Goal: Task Accomplishment & Management: Complete application form

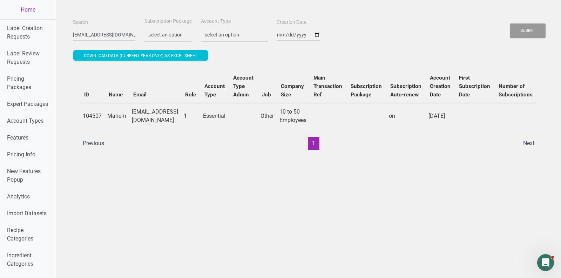
click at [30, 12] on link "Home" at bounding box center [28, 10] width 56 height 20
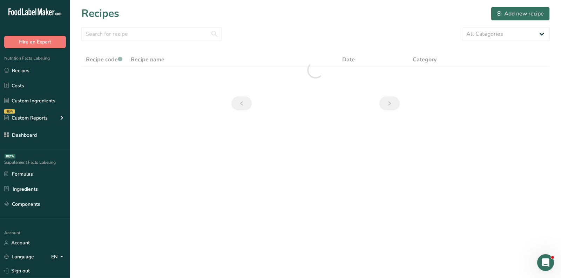
click at [283, 20] on div "Recipes Add new recipe" at bounding box center [315, 14] width 468 height 16
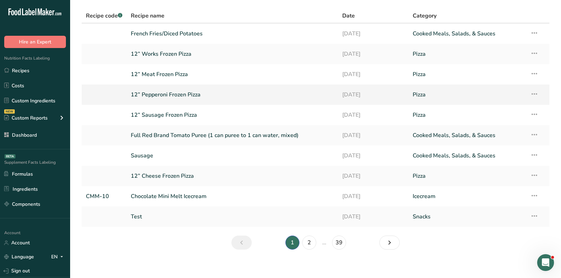
scroll to position [44, 0]
click at [146, 214] on link "Test" at bounding box center [232, 216] width 203 height 15
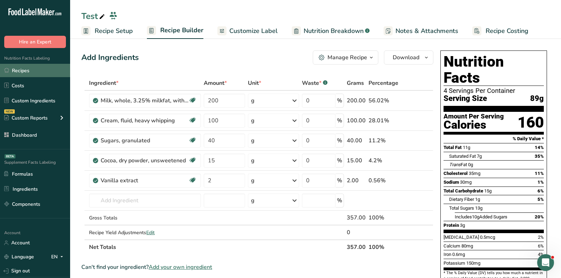
click at [23, 68] on link "Recipes" at bounding box center [35, 70] width 70 height 13
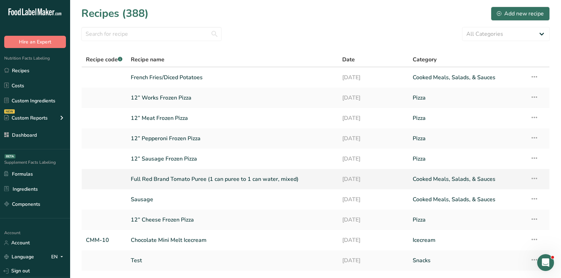
scroll to position [48, 0]
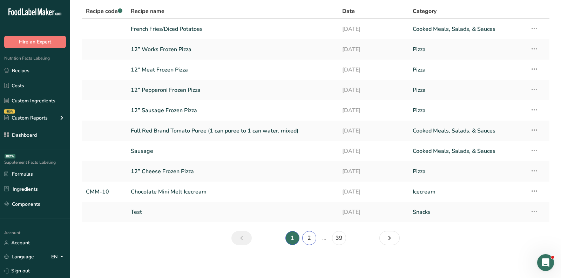
click at [311, 239] on link "2" at bounding box center [309, 238] width 14 height 14
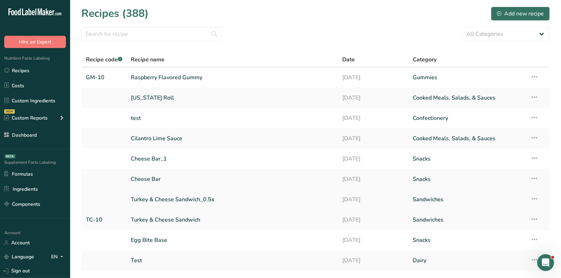
scroll to position [48, 0]
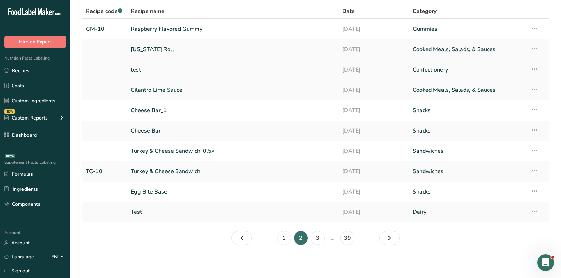
click at [138, 70] on link "test" at bounding box center [232, 69] width 203 height 15
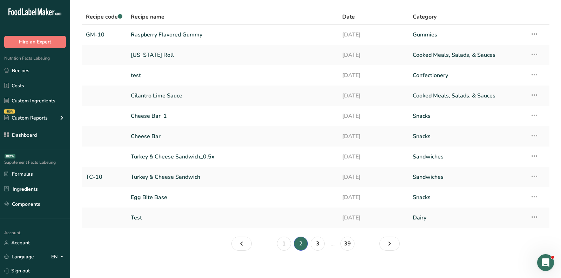
scroll to position [48, 0]
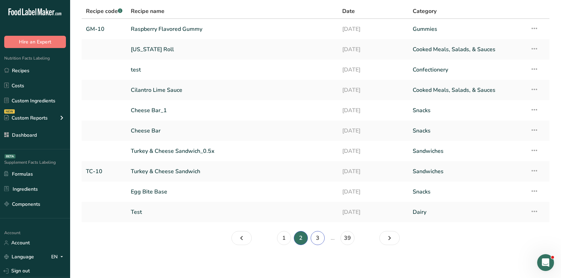
click at [316, 236] on link "3" at bounding box center [317, 238] width 14 height 14
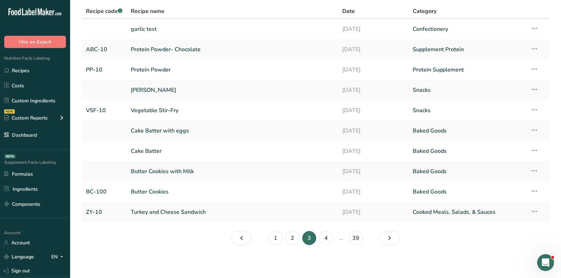
drag, startPoint x: 151, startPoint y: 70, endPoint x: 165, endPoint y: 0, distance: 71.5
click at [0, 0] on div ".a-20{fill:#fff;} Hire an Expert Nutrition Facts Labeling Recipes Costs Custom …" at bounding box center [280, 115] width 561 height 327
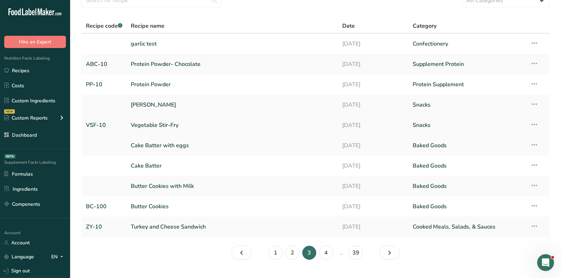
scroll to position [29, 0]
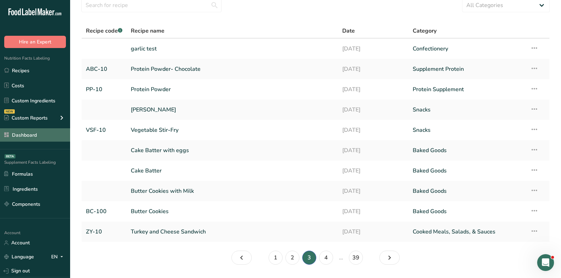
click at [31, 134] on link "Dashboard" at bounding box center [35, 134] width 70 height 13
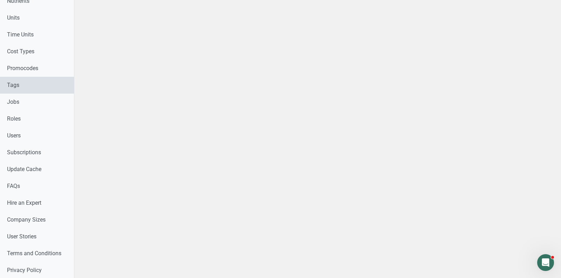
scroll to position [364, 0]
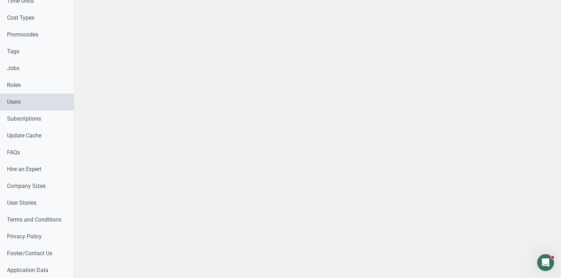
click at [22, 104] on link "Users" at bounding box center [37, 102] width 74 height 17
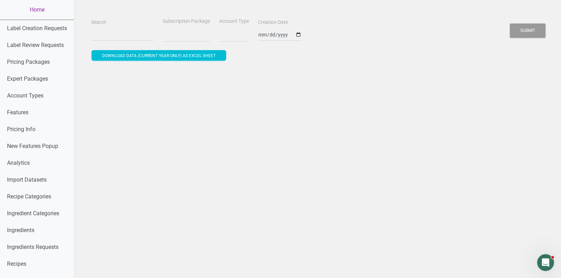
select select
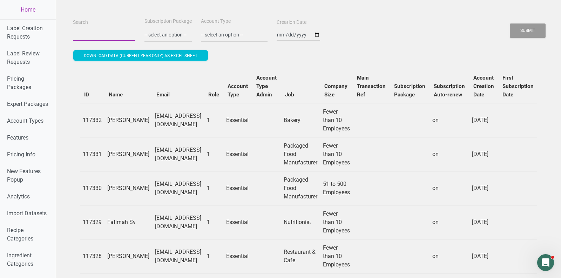
click at [113, 36] on input "Search" at bounding box center [104, 34] width 62 height 13
paste input "[EMAIL_ADDRESS][DOMAIN_NAME]"
type input "[EMAIL_ADDRESS][DOMAIN_NAME]"
click at [509, 23] on button "Submit" at bounding box center [527, 30] width 36 height 14
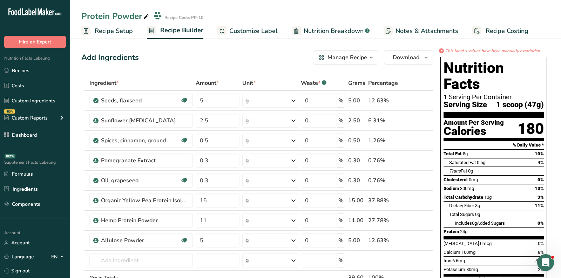
click at [184, 58] on div "Add Ingredients Manage Recipe Delete Recipe Duplicate Recipe Scale Recipe Save …" at bounding box center [257, 57] width 352 height 14
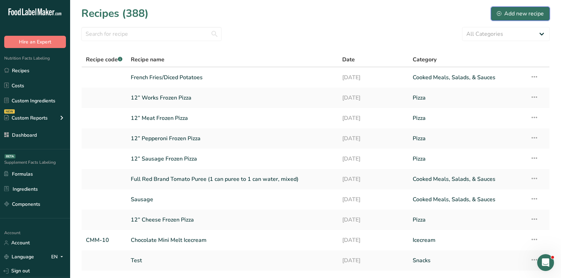
click at [532, 14] on div "Add new recipe" at bounding box center [519, 13] width 47 height 8
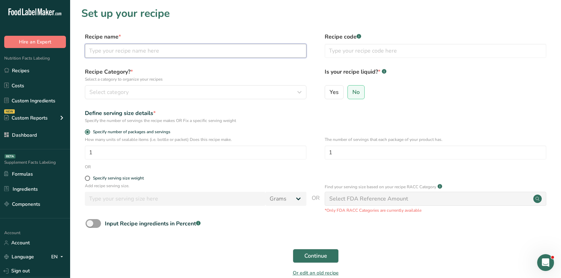
click at [211, 51] on input "text" at bounding box center [195, 51] width 221 height 14
paste input "Cleve-Hot"
type input "Cleve-Hot"
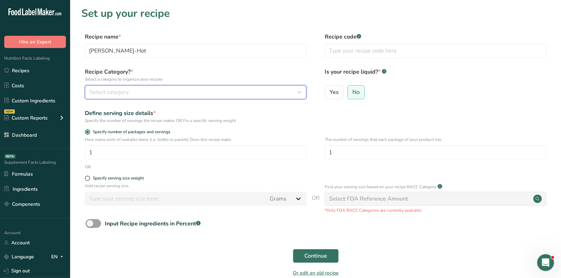
click at [205, 95] on div "Select category" at bounding box center [193, 92] width 208 height 8
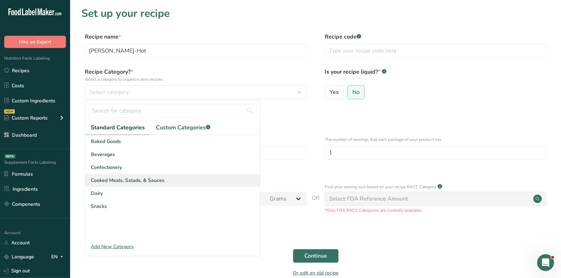
click at [151, 182] on span "Cooked Meals, Salads, & Sauces" at bounding box center [128, 180] width 74 height 7
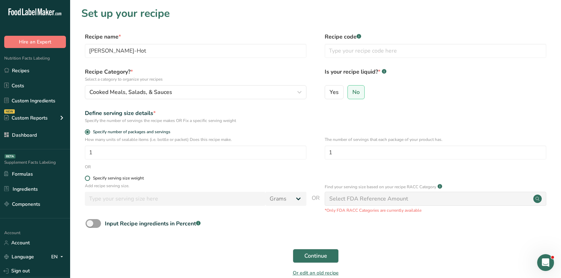
click at [108, 177] on div "Specify serving size weight" at bounding box center [118, 178] width 51 height 5
click at [89, 177] on input "Specify serving size weight" at bounding box center [87, 178] width 5 height 5
radio input "true"
radio input "false"
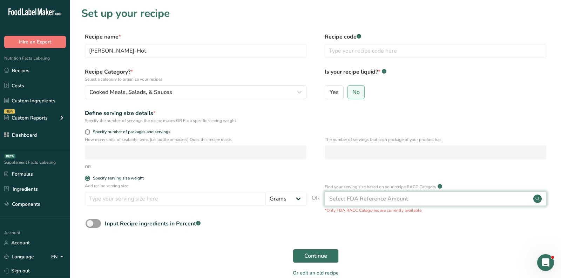
click at [354, 203] on div "Select FDA Reference Amount" at bounding box center [434, 199] width 221 height 14
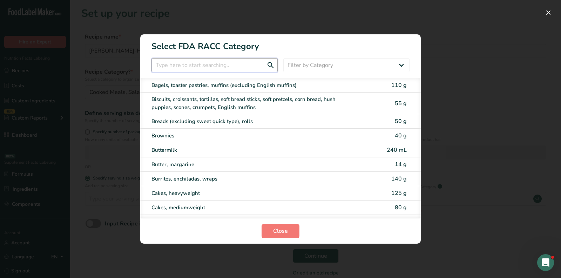
click at [233, 65] on input "RACC Category Selection Modal" at bounding box center [214, 65] width 126 height 14
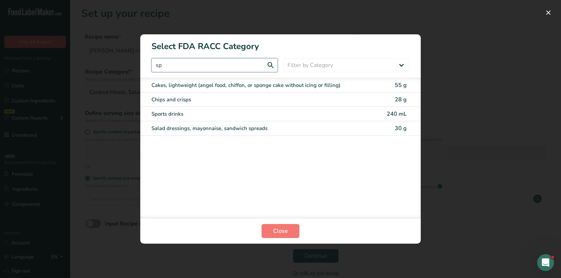
type input "s"
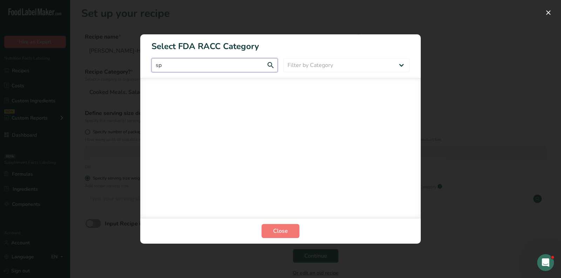
type input "s"
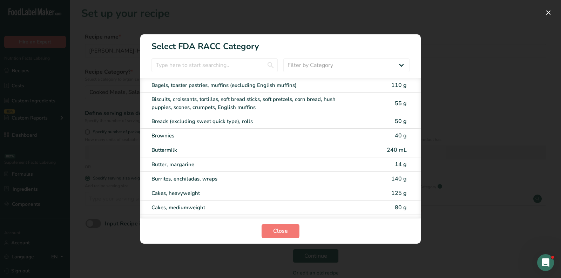
click at [342, 73] on section "Select FDA RACC Category Filter by Category All Bakery products Beverages Cerea…" at bounding box center [280, 138] width 280 height 209
click at [341, 59] on select "Filter by Category All Bakery products Beverages Cereals and other grain produc…" at bounding box center [346, 65] width 126 height 14
select select "19"
click at [283, 58] on select "Filter by Category All Bakery products Beverages Cereals and other grain produc…" at bounding box center [346, 65] width 126 height 14
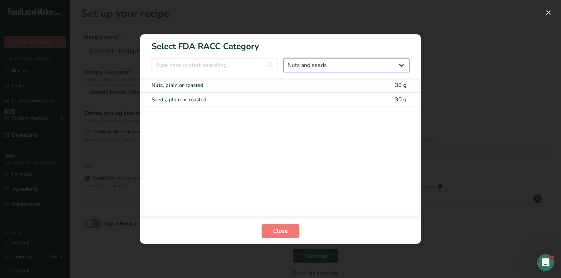
click at [312, 64] on select "All Bakery products Beverages Cereals and other grain products Dairy products a…" at bounding box center [346, 65] width 126 height 14
select select "RACC Category Selection Modal"
click at [283, 58] on select "All Bakery products Beverages Cereals and other grain products Dairy products a…" at bounding box center [346, 65] width 126 height 14
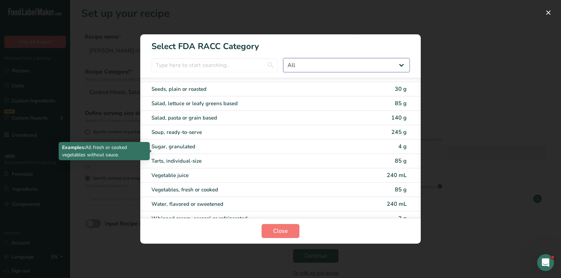
scroll to position [1359, 0]
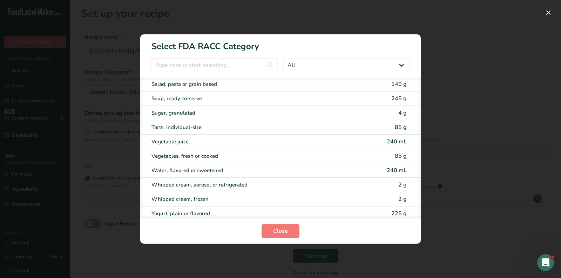
click at [426, 83] on div "RACC Category Selection Modal" at bounding box center [280, 139] width 561 height 278
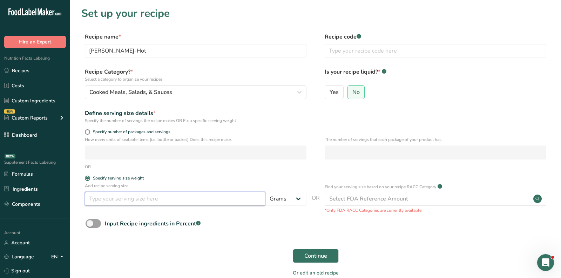
click at [139, 197] on input "number" at bounding box center [175, 199] width 180 height 14
type input "1"
click at [343, 256] on div "Continue" at bounding box center [315, 256] width 468 height 22
click at [324, 256] on span "Continue" at bounding box center [315, 256] width 23 height 8
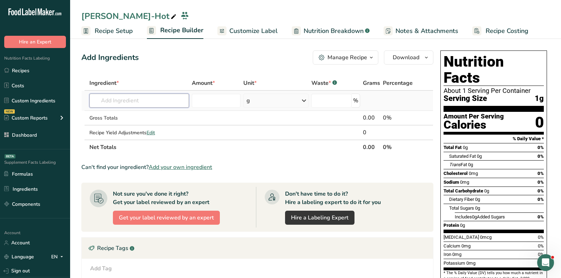
click at [147, 103] on input "text" at bounding box center [138, 101] width 99 height 14
type input "cayenne pepper"
click at [161, 112] on p "2031 Spices, pepper, red or cayenne" at bounding box center [138, 114] width 87 height 7
type input "Spices, pepper, red or cayenne"
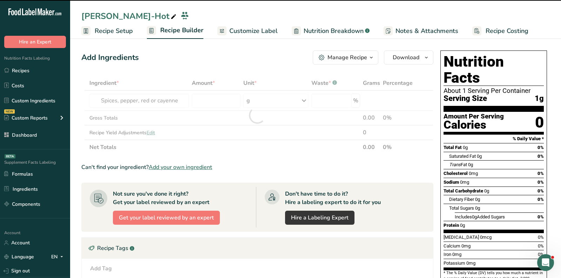
type input "0"
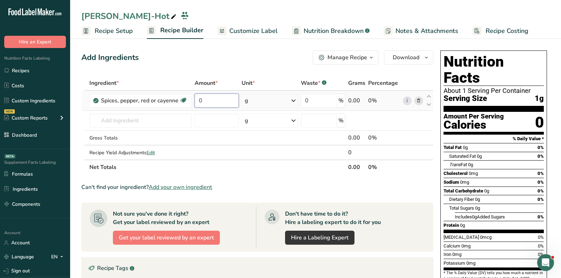
click at [214, 103] on input "0" at bounding box center [216, 101] width 44 height 14
paste input "2.78"
type input "2.78"
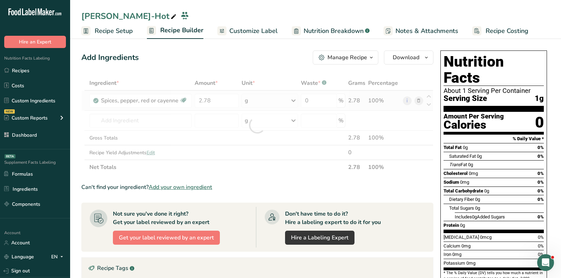
click at [263, 105] on div "Ingredient * Amount * Unit * Waste * .a-a{fill:#347362;}.b-a{fill:#fff;} Grams …" at bounding box center [257, 125] width 352 height 99
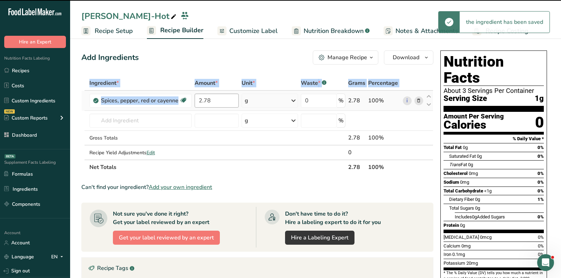
drag, startPoint x: 263, startPoint y: 105, endPoint x: 206, endPoint y: 95, distance: 58.2
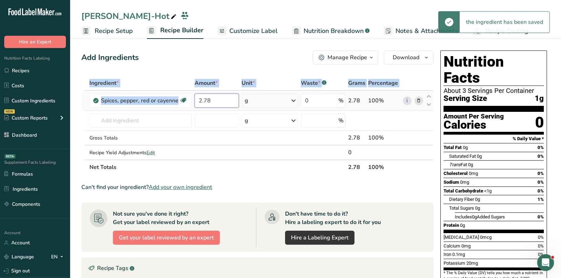
click at [206, 95] on input "2.78" at bounding box center [216, 101] width 44 height 14
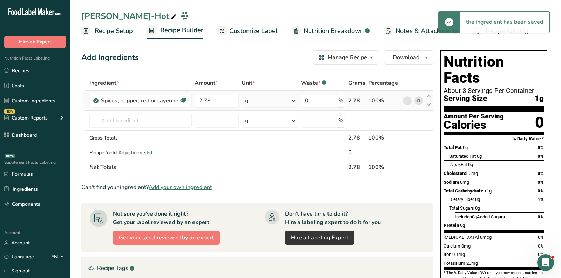
click at [251, 103] on div "Ingredient * Amount * Unit * Waste * .a-a{fill:#347362;}.b-a{fill:#fff;} Grams …" at bounding box center [257, 125] width 352 height 99
click at [265, 102] on div "g" at bounding box center [269, 101] width 56 height 14
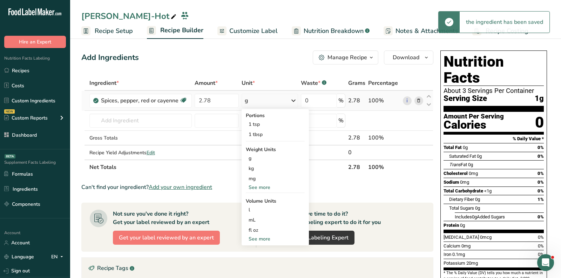
click at [264, 185] on div "See more" at bounding box center [275, 187] width 59 height 7
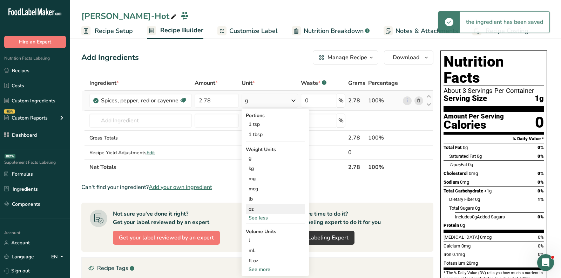
click at [260, 206] on div "oz" at bounding box center [275, 209] width 59 height 10
